Goal: Transaction & Acquisition: Purchase product/service

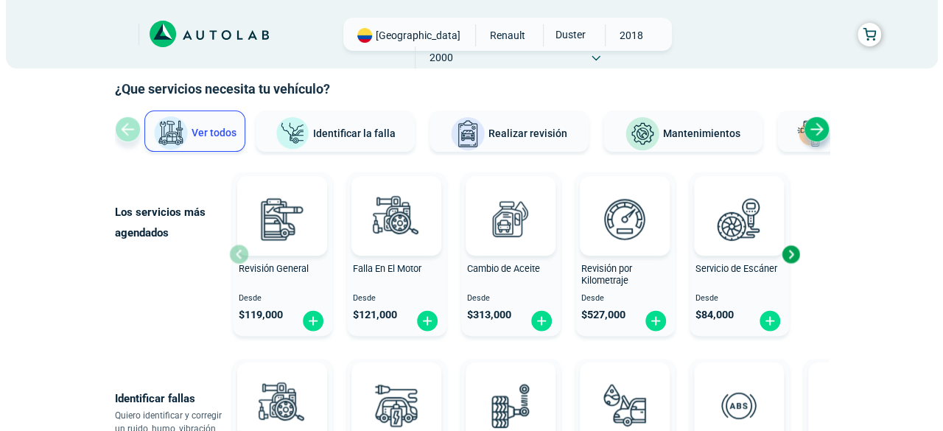
scroll to position [72, 0]
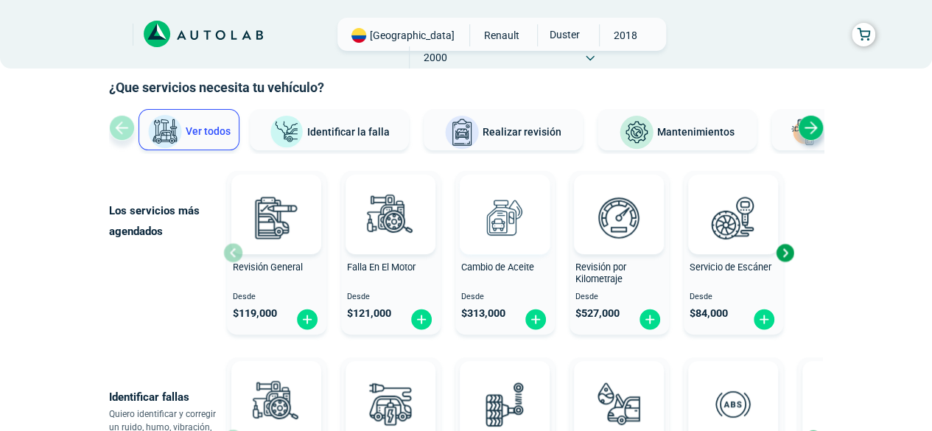
click at [517, 225] on img at bounding box center [504, 217] width 65 height 65
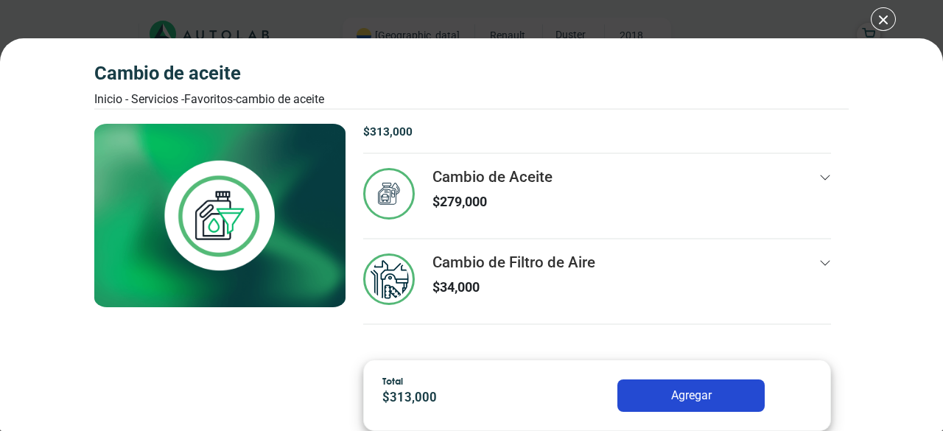
click at [823, 175] on icon at bounding box center [825, 178] width 12 height 12
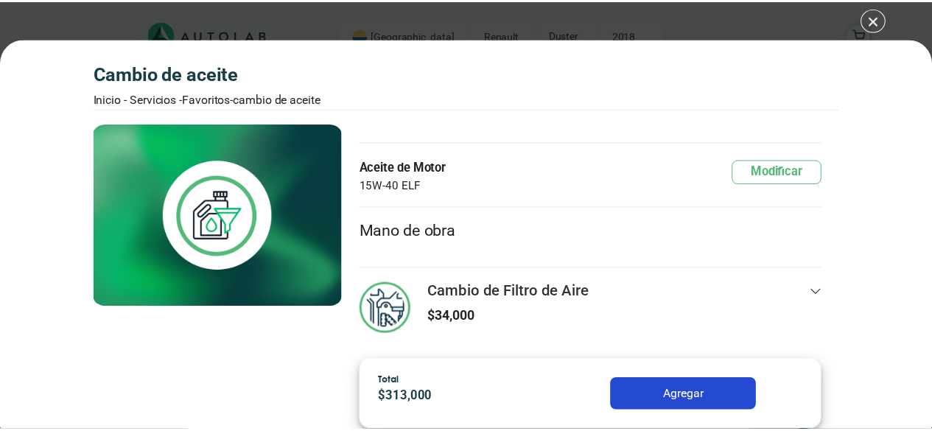
scroll to position [188, 0]
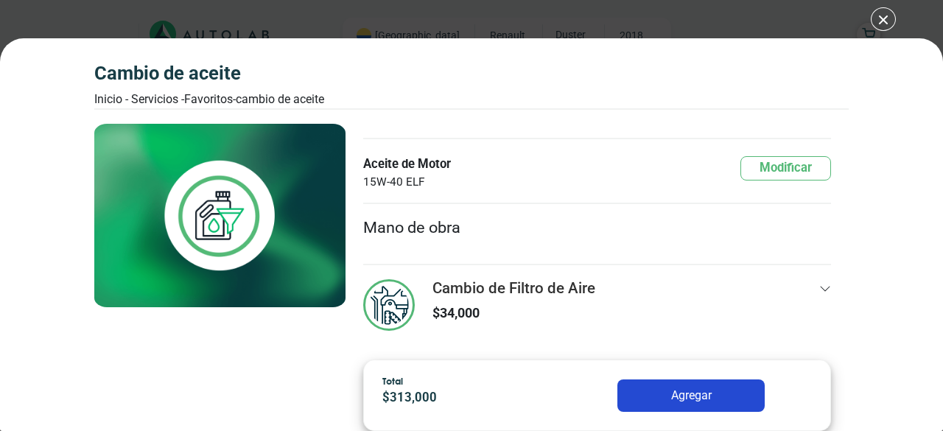
click at [876, 15] on div "Cambio de Aceite Inicio - Servicios - Favoritos - Cambio de Aceite Cambio de Ac…" at bounding box center [471, 215] width 943 height 431
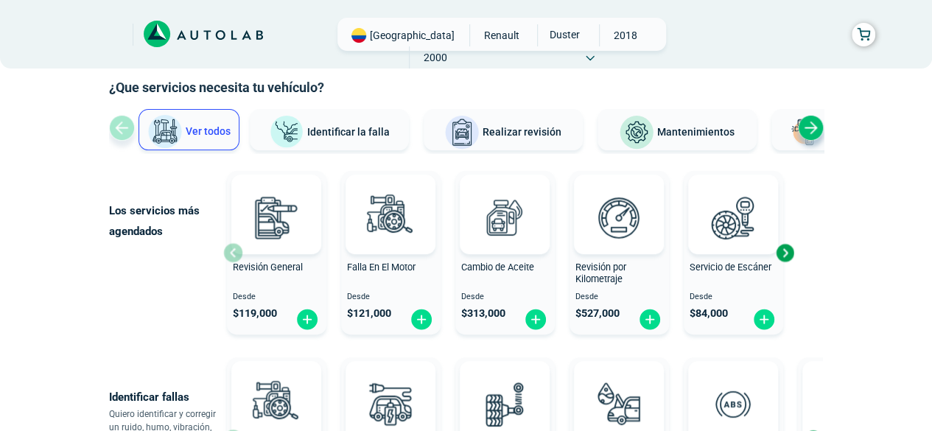
click at [811, 126] on div "Next slide" at bounding box center [811, 128] width 26 height 26
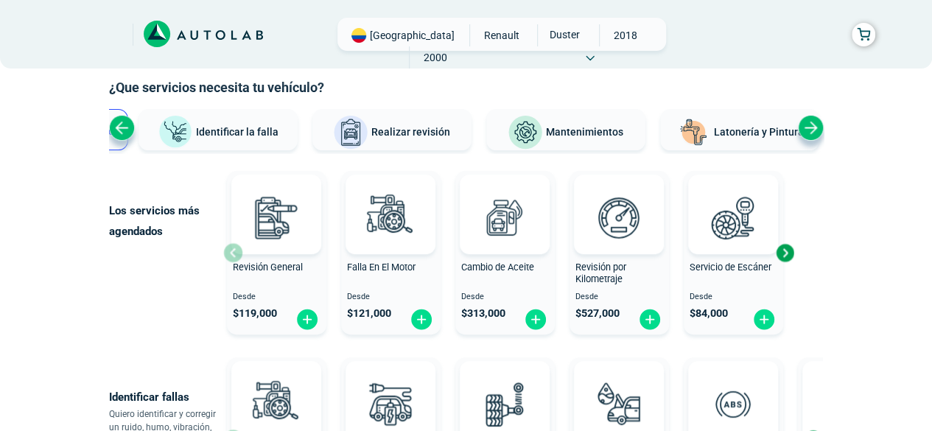
click at [811, 126] on div "Next slide" at bounding box center [811, 128] width 26 height 26
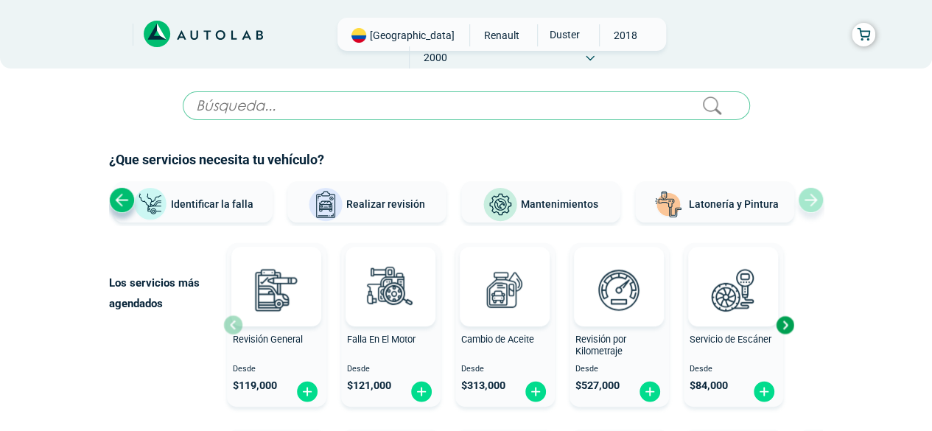
click at [735, 199] on span "Latonería y Pintura" at bounding box center [734, 204] width 90 height 12
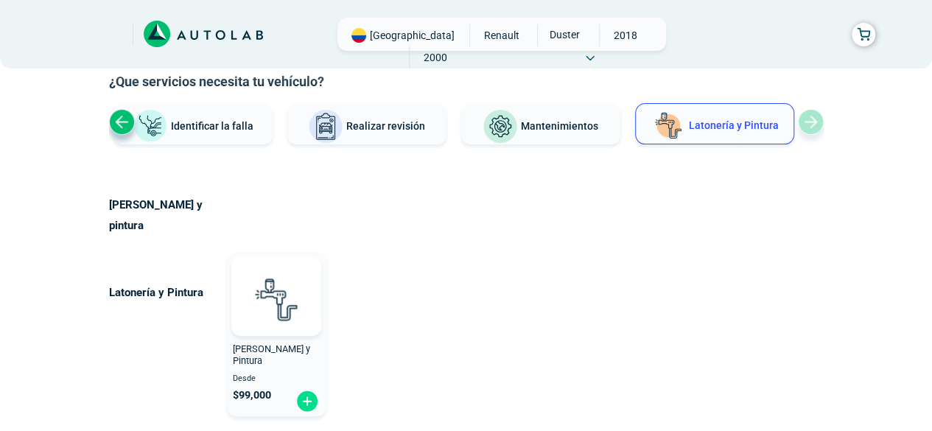
scroll to position [77, 0]
click at [278, 267] on img at bounding box center [276, 299] width 65 height 65
click at [309, 390] on img at bounding box center [307, 401] width 24 height 23
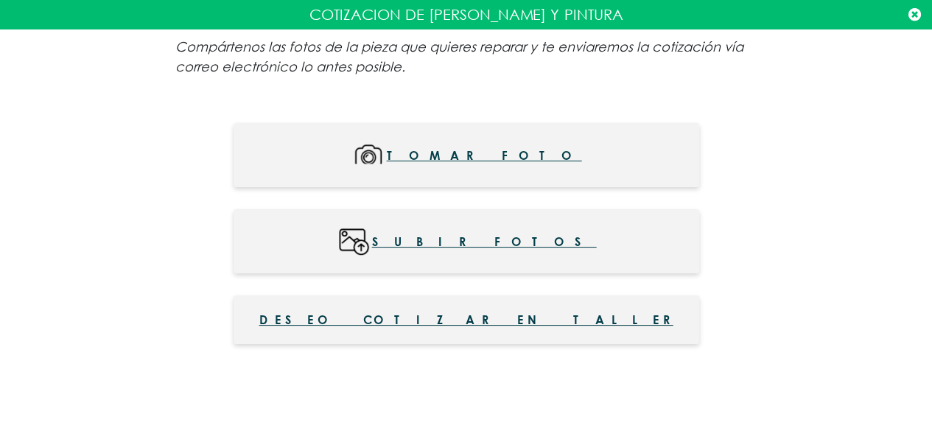
click at [911, 14] on icon at bounding box center [914, 14] width 13 height 15
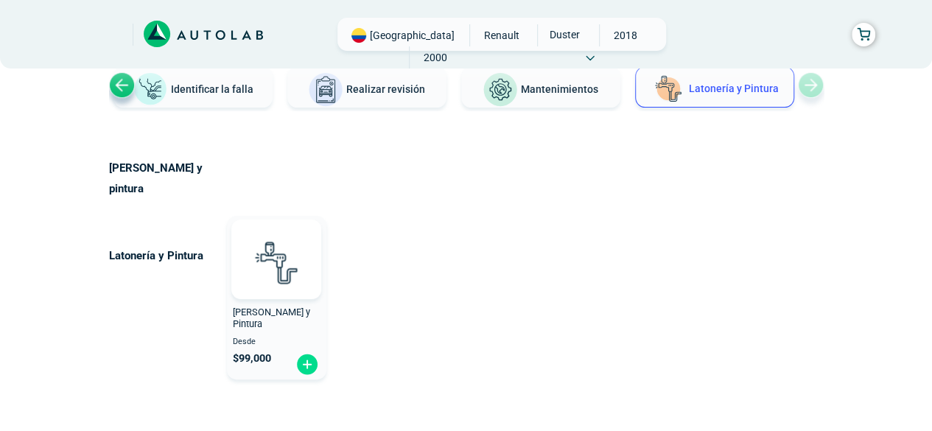
scroll to position [96, 0]
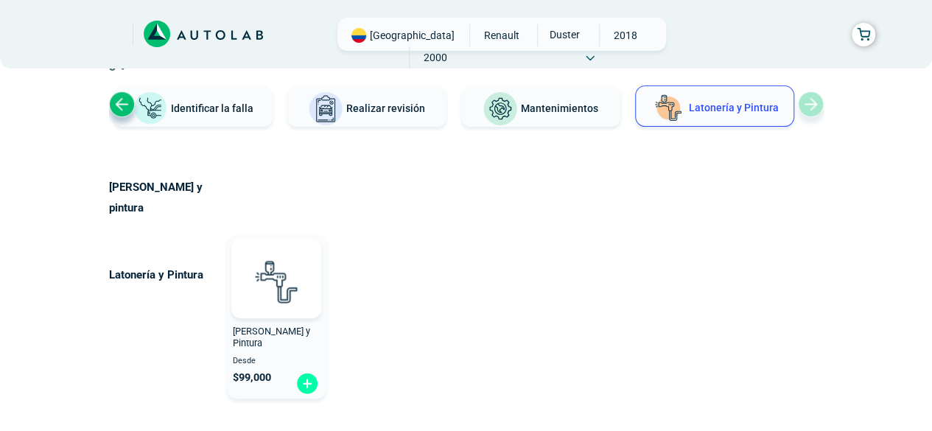
click at [305, 372] on img at bounding box center [307, 383] width 24 height 23
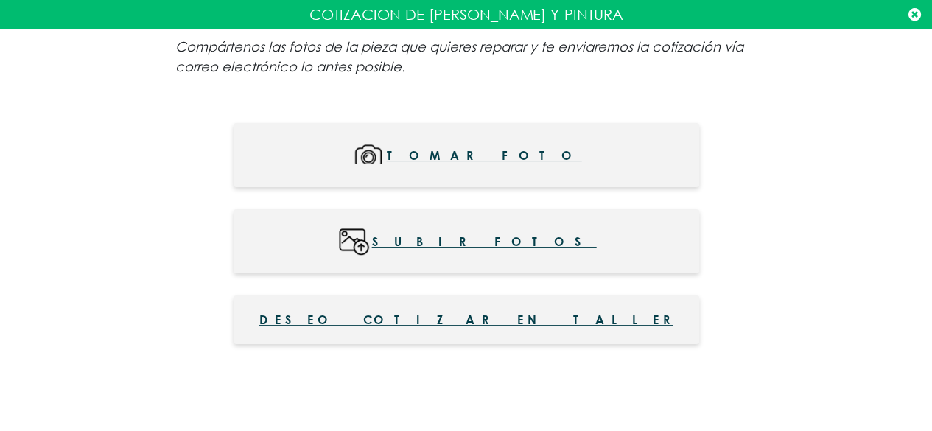
click at [826, 141] on div "Compártenos las fotos de la pieza que quieres reparar y te enviaremos la cotiza…" at bounding box center [466, 223] width 932 height 388
click at [915, 18] on icon at bounding box center [914, 14] width 13 height 15
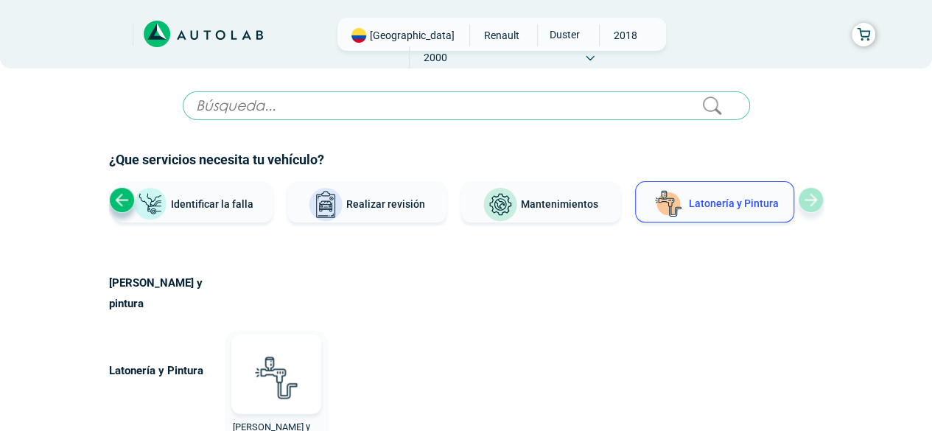
click at [544, 202] on span "Mantenimientos" at bounding box center [559, 204] width 77 height 12
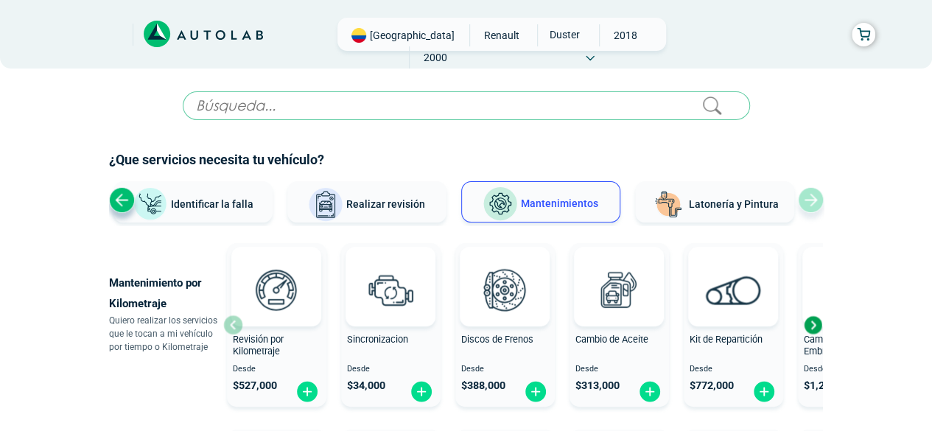
click at [814, 331] on div "Next slide" at bounding box center [812, 325] width 22 height 22
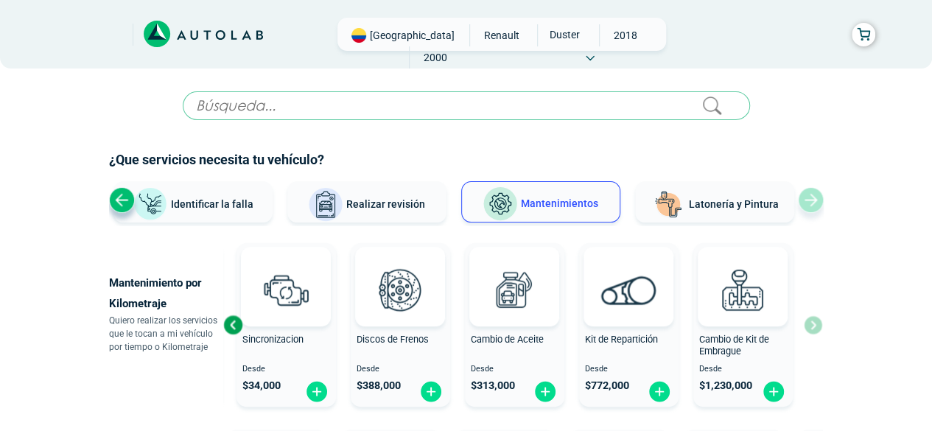
click at [236, 324] on div "Previous slide" at bounding box center [233, 325] width 22 height 22
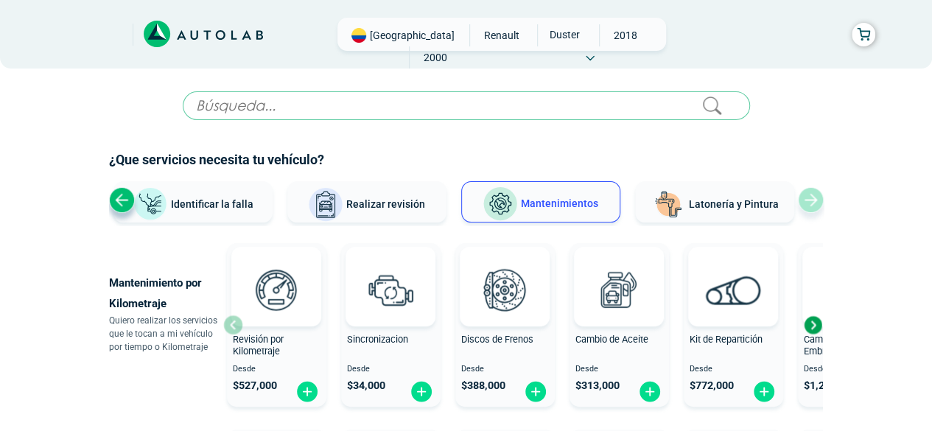
click at [865, 148] on div "× ESTE SERVICIO YA ESTÁ INCLUÍDO Launch demo modal x" at bounding box center [466, 409] width 884 height 636
